Goal: Transaction & Acquisition: Purchase product/service

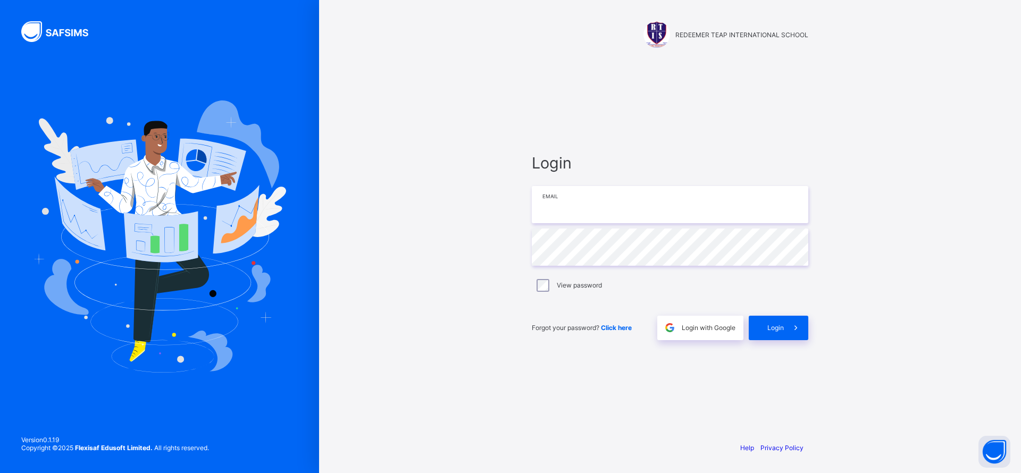
click at [654, 202] on input "email" at bounding box center [670, 204] width 276 height 37
click at [643, 206] on input "email" at bounding box center [670, 204] width 276 height 37
type input "*"
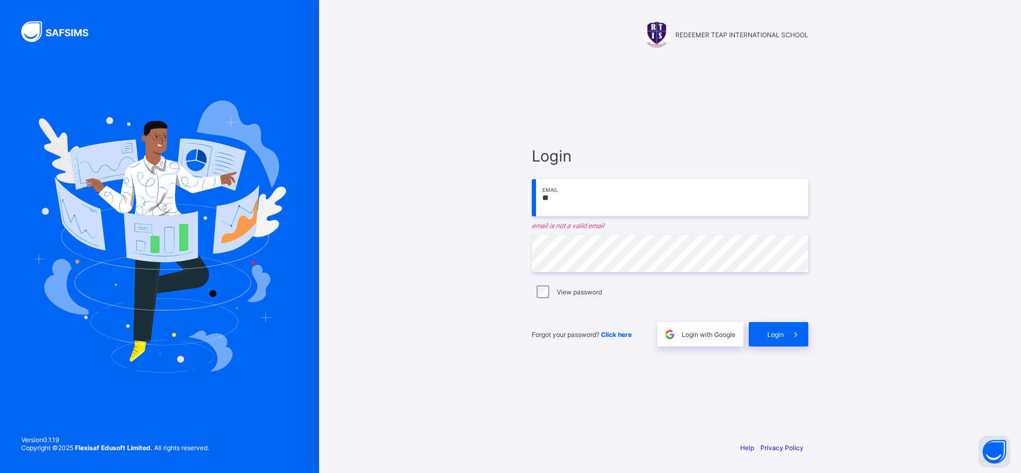
type input "**********"
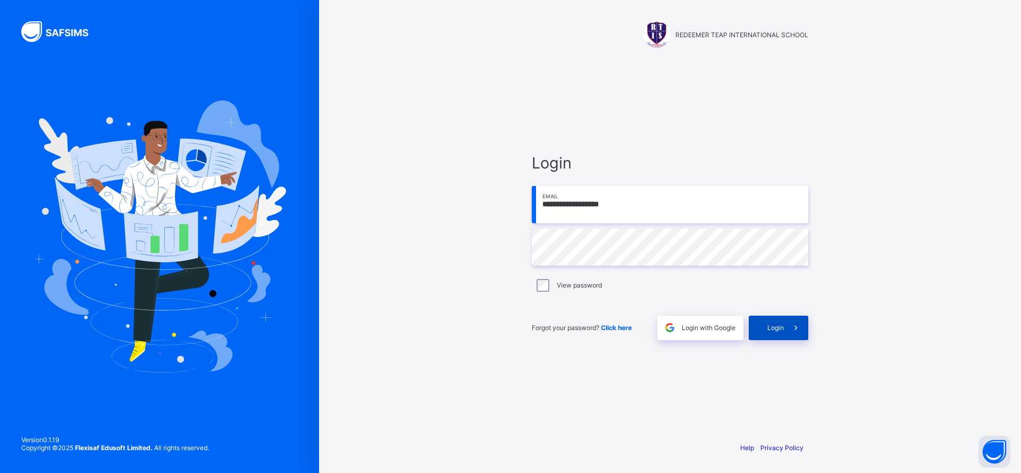
click at [771, 329] on span "Login" at bounding box center [775, 328] width 16 height 8
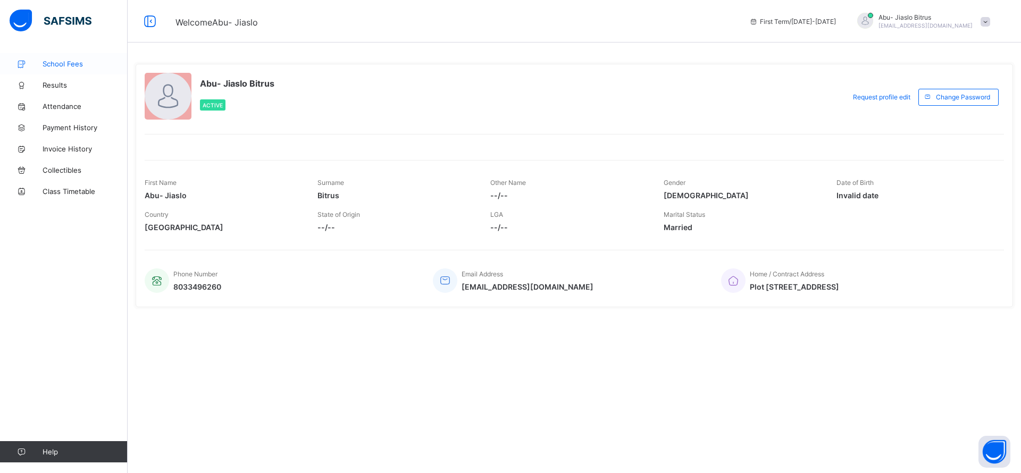
click at [68, 60] on span "School Fees" at bounding box center [85, 64] width 85 height 9
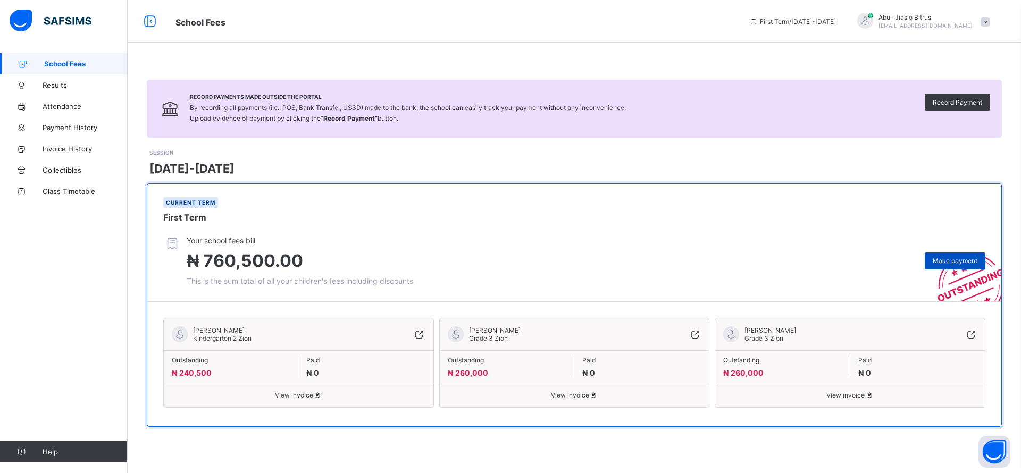
click at [963, 257] on span "Make payment" at bounding box center [954, 261] width 45 height 8
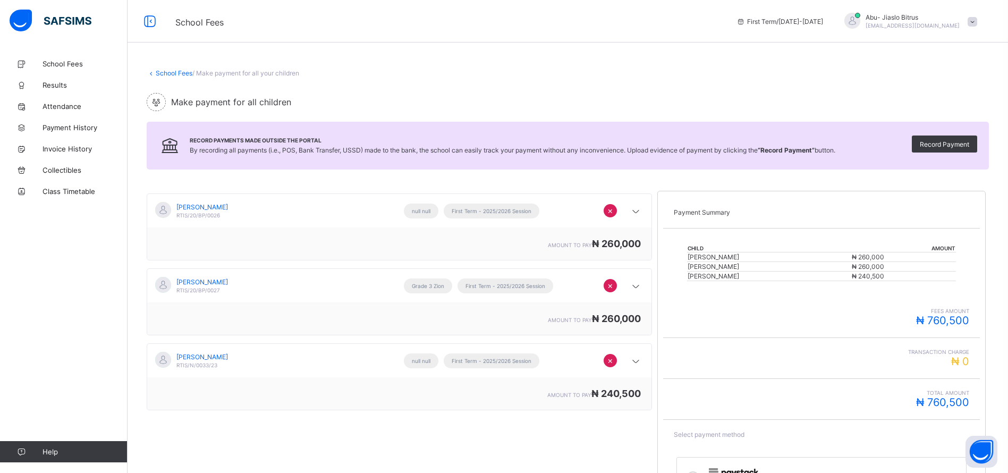
scroll to position [121, 0]
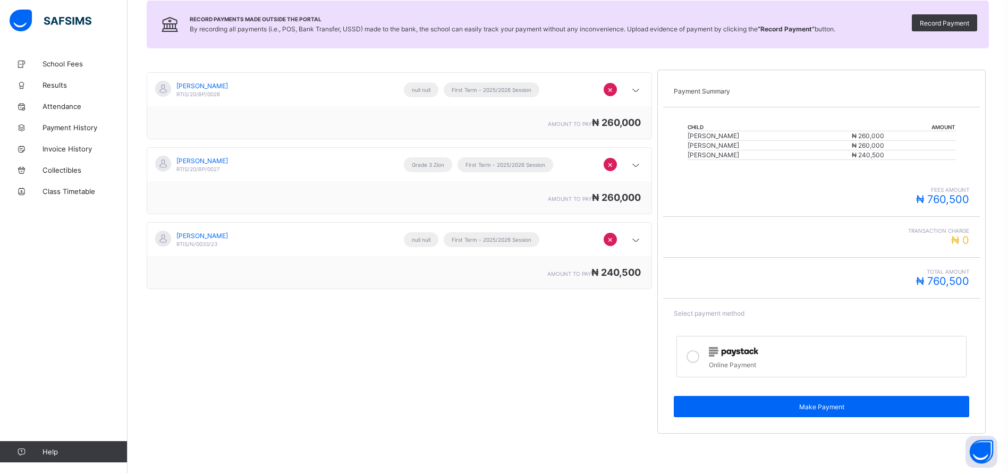
click at [721, 354] on img at bounding box center [733, 352] width 49 height 10
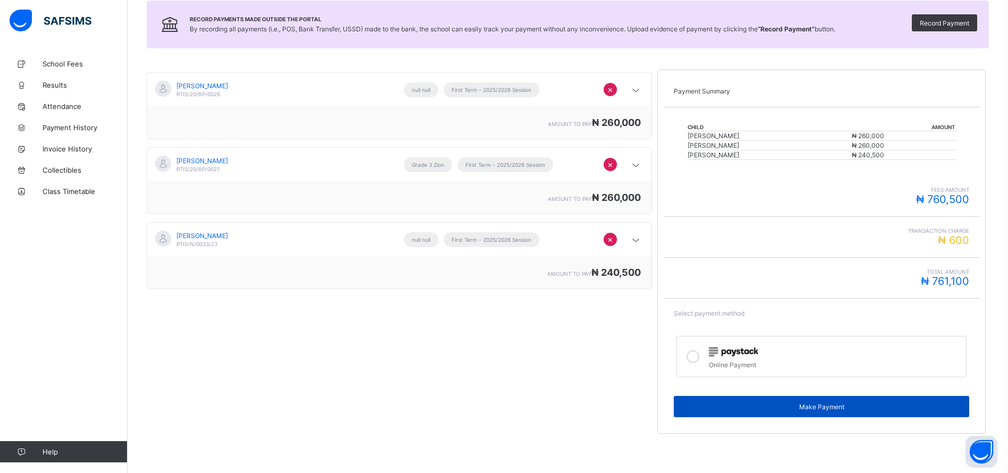
click at [832, 404] on span "Make Payment" at bounding box center [822, 407] width 280 height 8
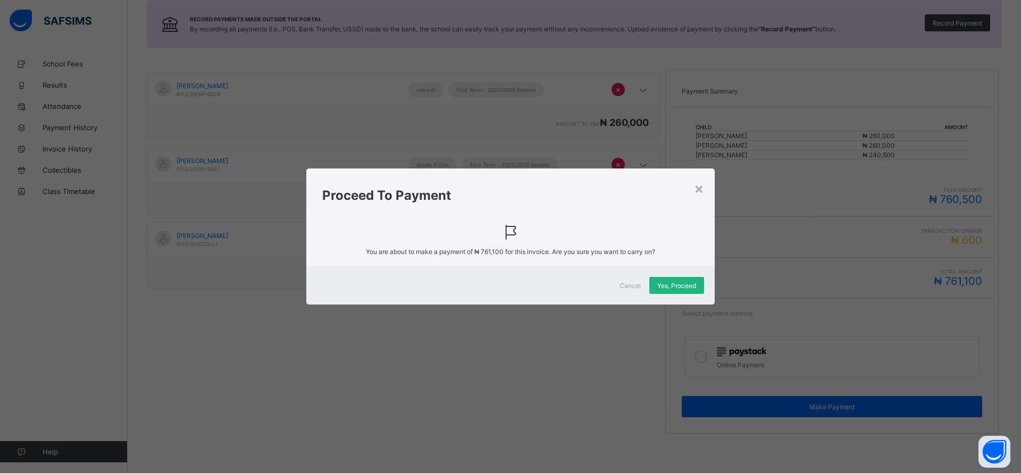
click at [680, 286] on span "Yes, Proceed" at bounding box center [676, 286] width 39 height 8
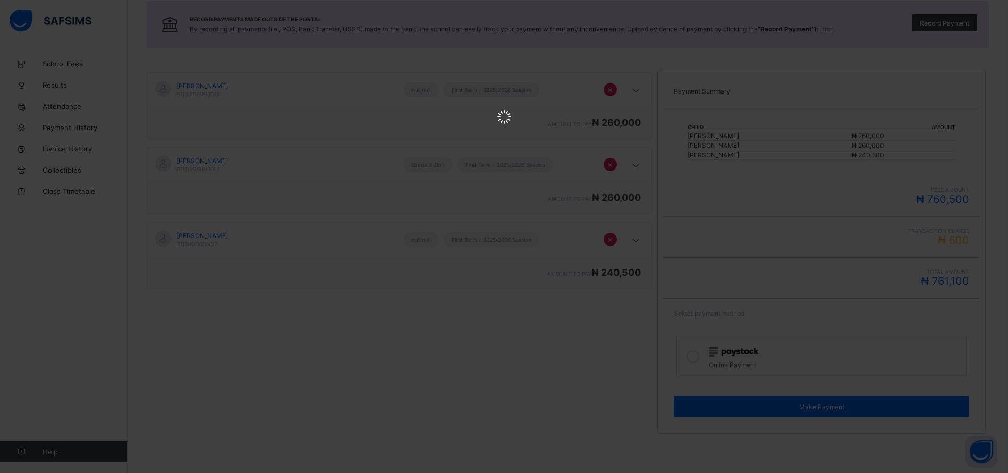
scroll to position [0, 0]
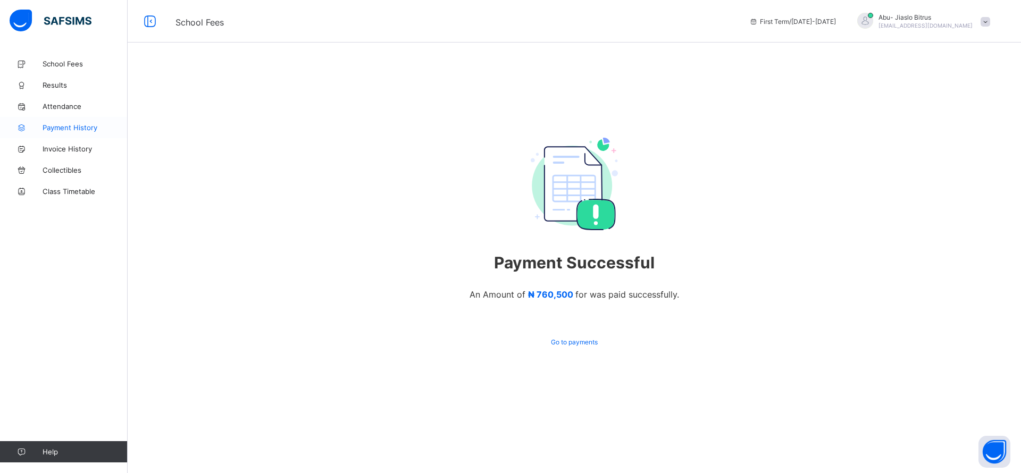
click at [58, 128] on span "Payment History" at bounding box center [85, 127] width 85 height 9
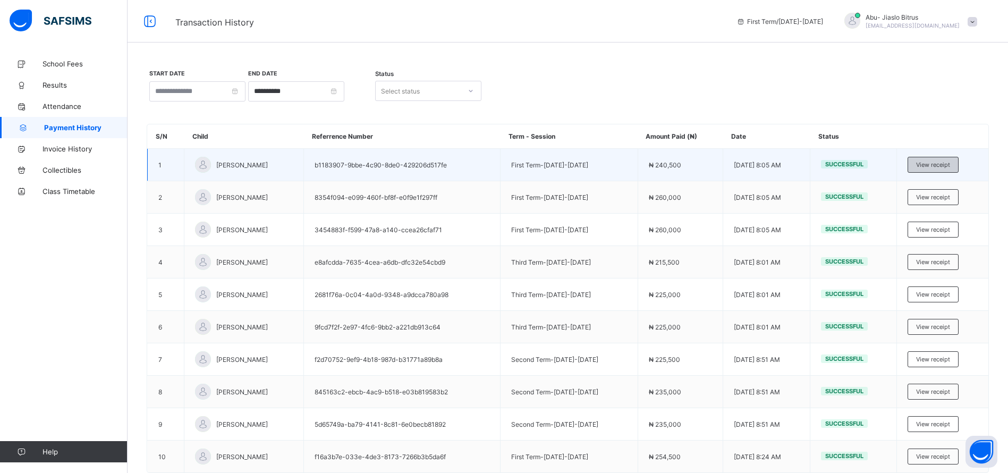
click at [942, 164] on span "View receipt" at bounding box center [933, 164] width 34 height 7
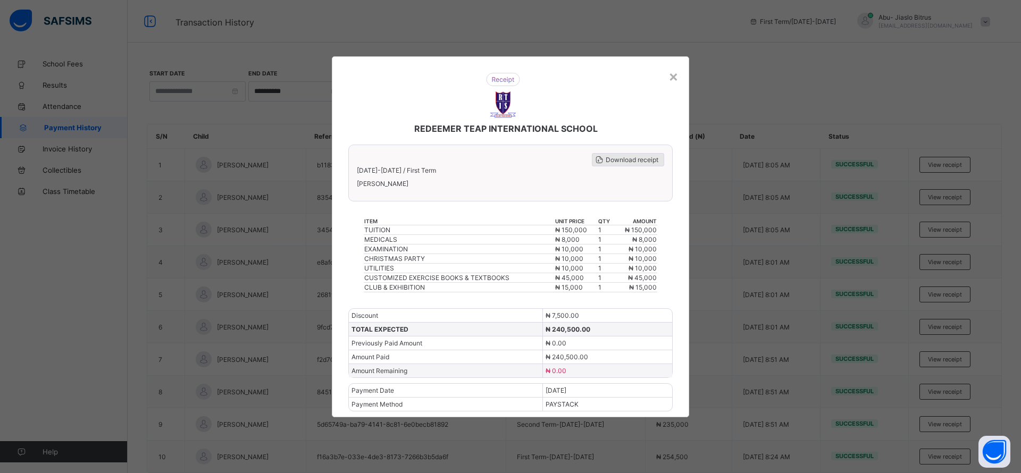
click at [625, 156] on span "Download receipt" at bounding box center [631, 160] width 53 height 8
click at [674, 73] on div "×" at bounding box center [673, 76] width 10 height 18
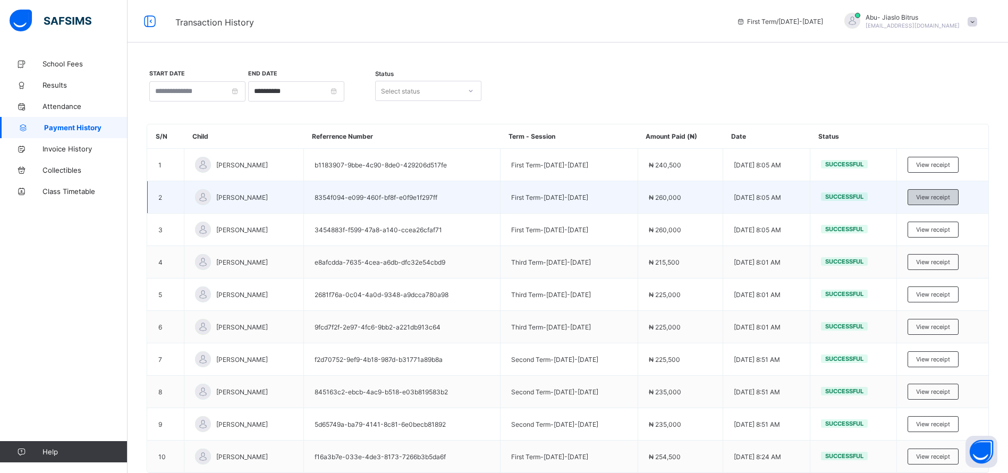
click at [950, 198] on span "View receipt" at bounding box center [933, 196] width 34 height 7
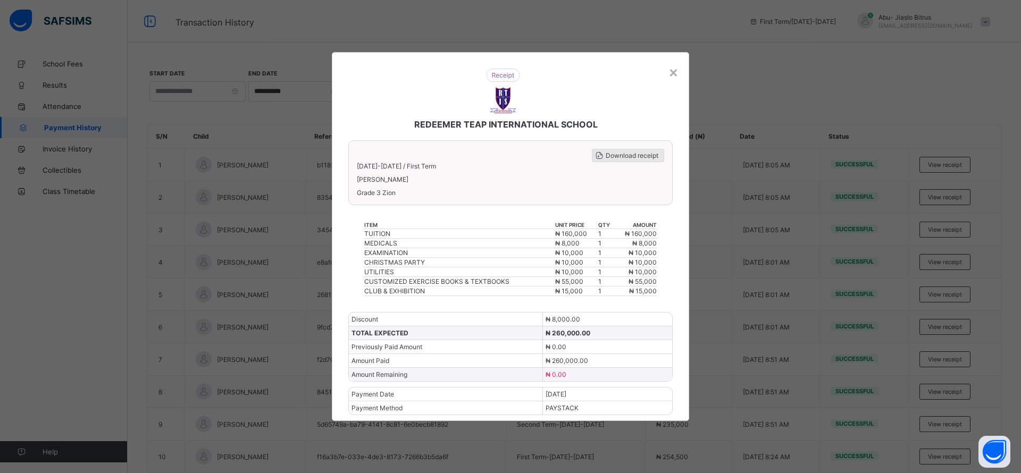
click at [634, 154] on span "Download receipt" at bounding box center [631, 155] width 53 height 8
click at [678, 69] on div "×" at bounding box center [673, 72] width 10 height 18
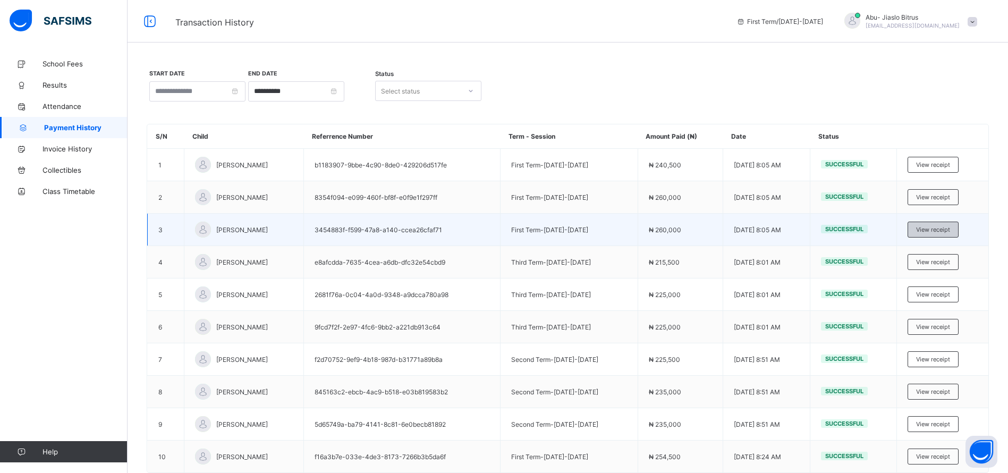
click at [941, 229] on span "View receipt" at bounding box center [933, 229] width 34 height 7
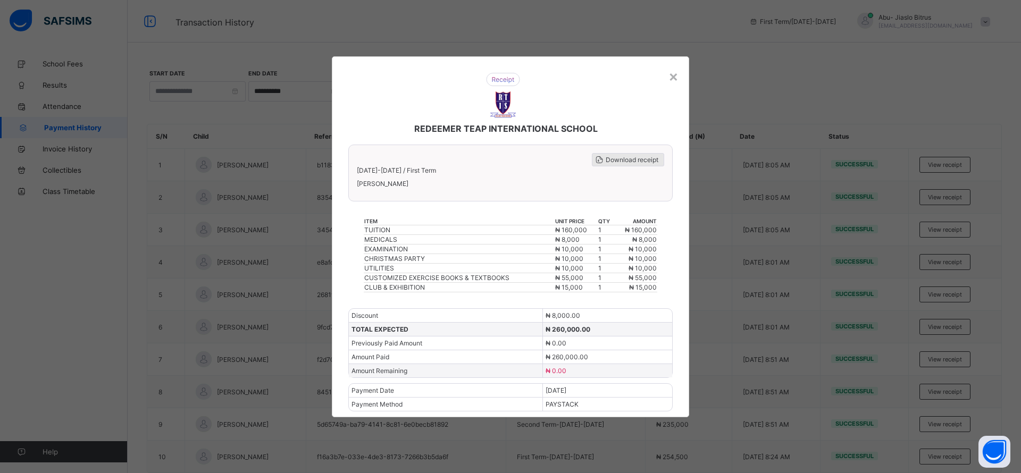
click at [631, 160] on span "Download receipt" at bounding box center [631, 160] width 53 height 8
